Goal: Information Seeking & Learning: Learn about a topic

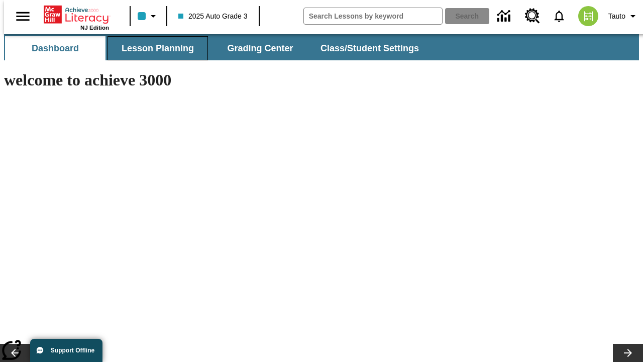
click at [154, 48] on span "Lesson Planning" at bounding box center [158, 49] width 72 height 12
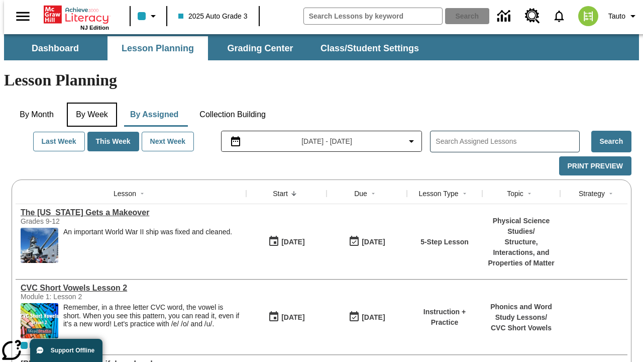
click at [90, 103] on button "By Week" at bounding box center [92, 115] width 50 height 24
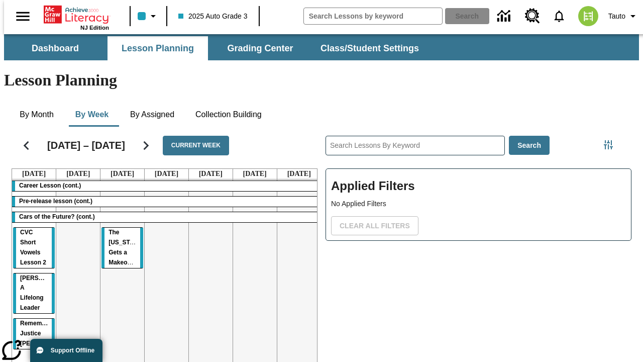
click at [295, 250] on tr "Career Lesson (cont.) Pre-release lesson (cont.) Cars of the Future? (cont.) CV…" at bounding box center [166, 287] width 309 height 217
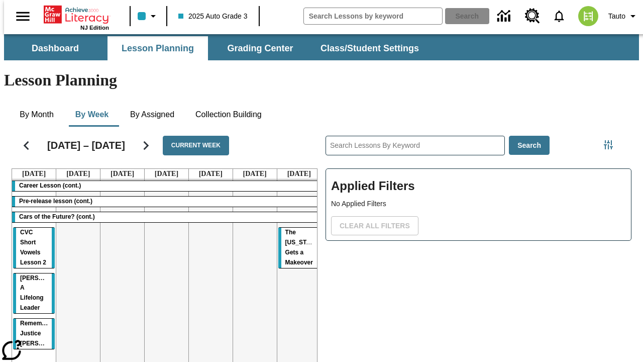
click at [286, 229] on span "The [US_STATE] Gets a Makeover" at bounding box center [302, 247] width 35 height 37
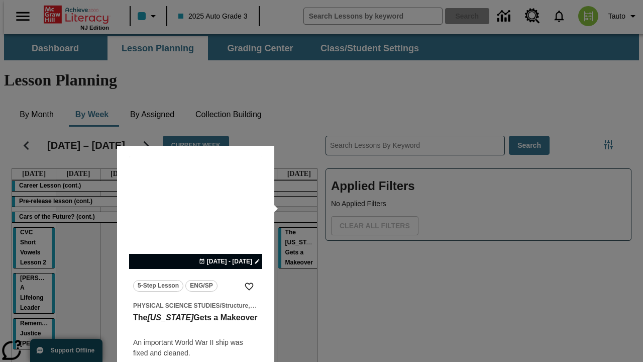
scroll to position [63, 0]
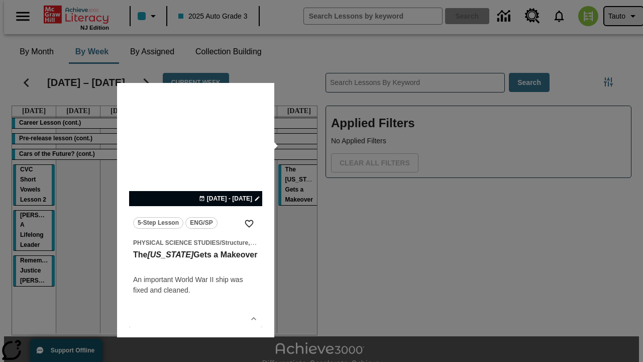
click at [619, 16] on span "Tauto" at bounding box center [617, 16] width 17 height 11
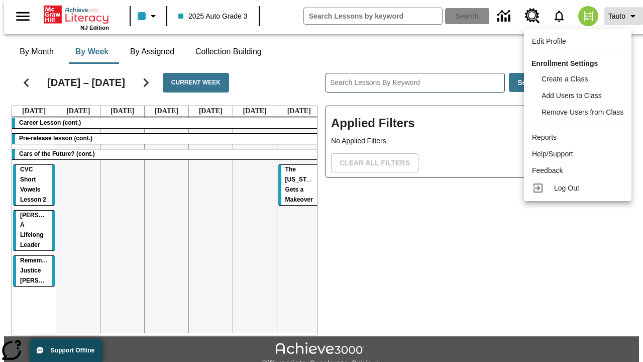
scroll to position [0, 0]
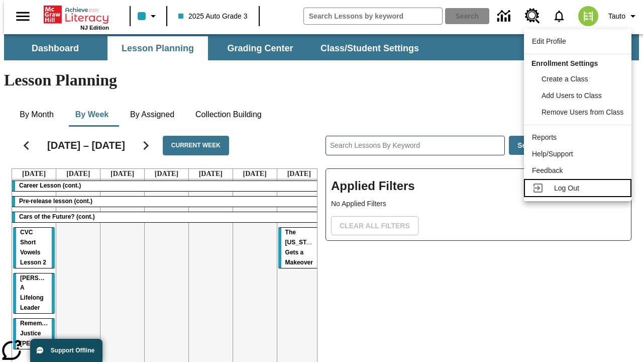
click at [579, 188] on span "Log Out" at bounding box center [566, 188] width 25 height 8
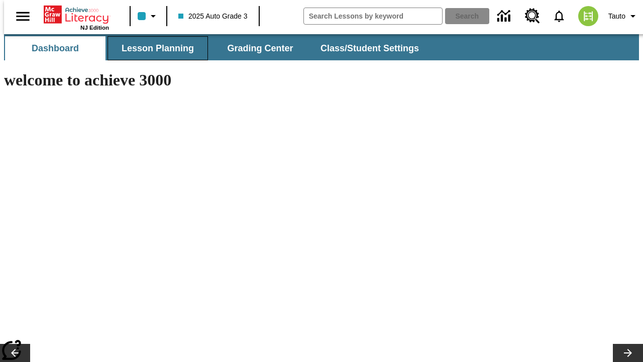
click at [154, 48] on span "Lesson Planning" at bounding box center [158, 49] width 72 height 12
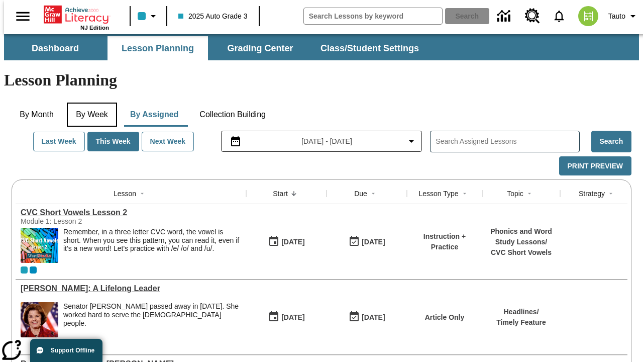
click at [90, 103] on button "By Week" at bounding box center [92, 115] width 50 height 24
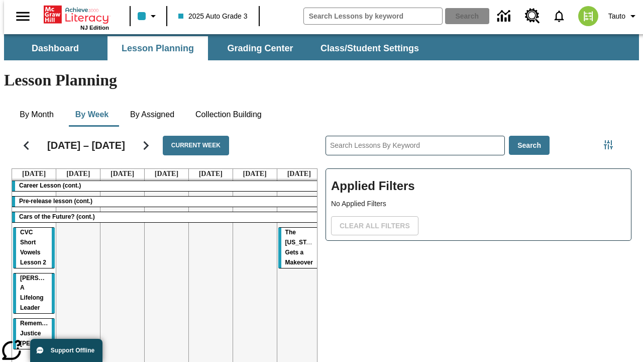
click at [118, 250] on tr "Career Lesson (cont.) Pre-release lesson (cont.) Cars of the Future? (cont.) CV…" at bounding box center [166, 287] width 309 height 217
